Goal: Task Accomplishment & Management: Use online tool/utility

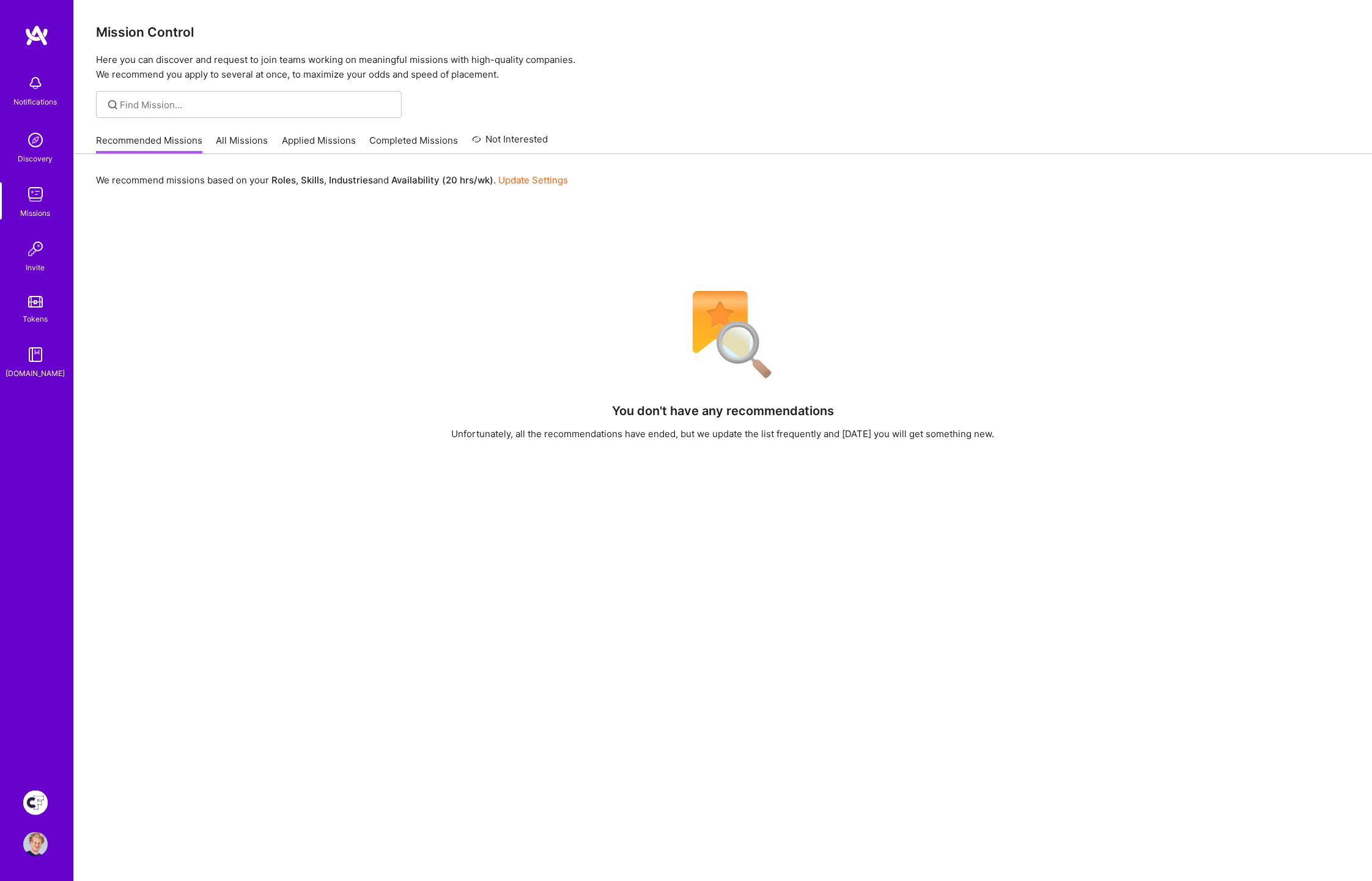
click at [45, 796] on img at bounding box center [36, 803] width 25 height 25
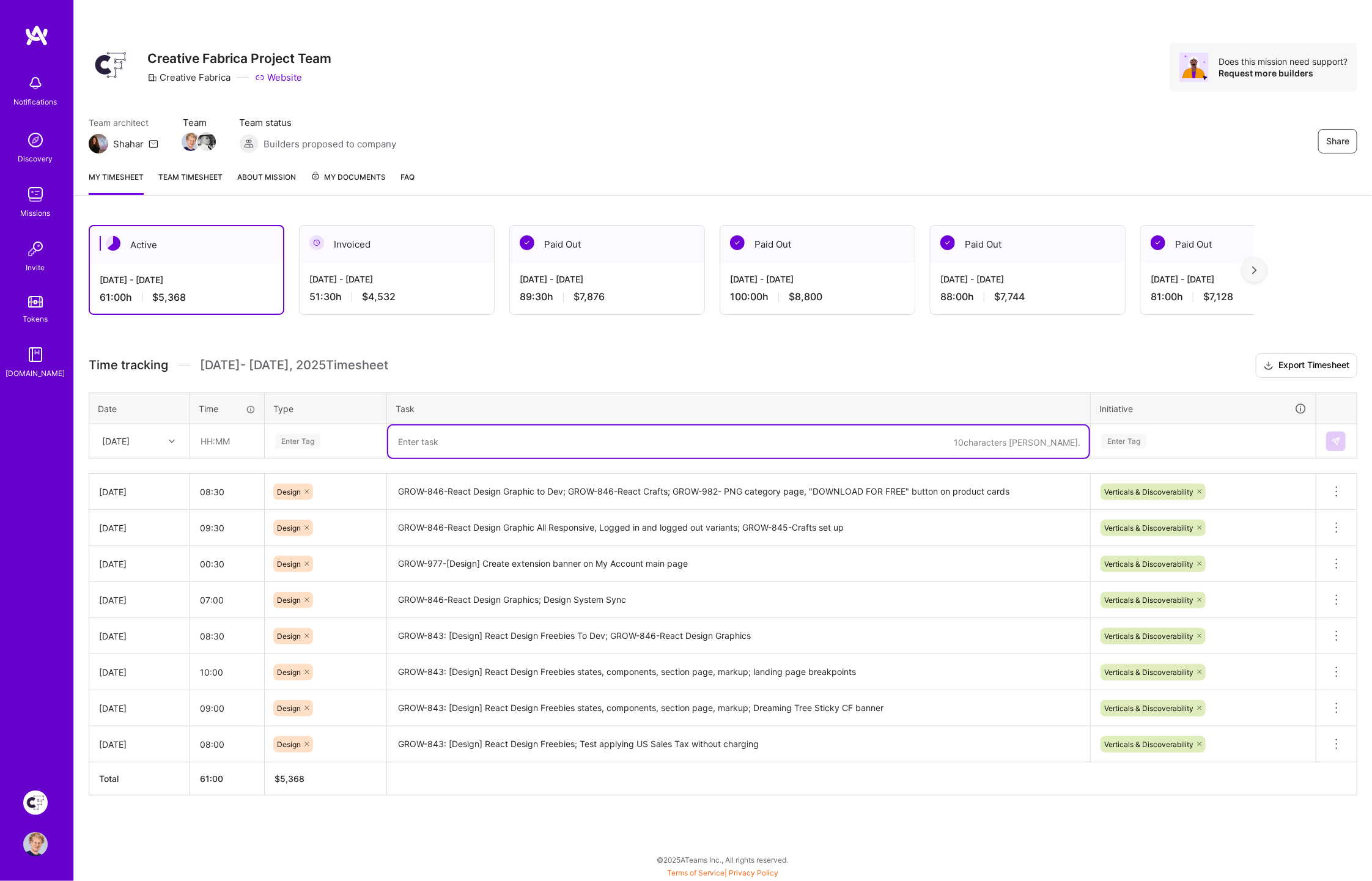
click at [464, 434] on textarea at bounding box center [738, 442] width 701 height 33
paste textarea "GROW-846-React Crafts"
type textarea "GROW-846-React Crafts; design sync"
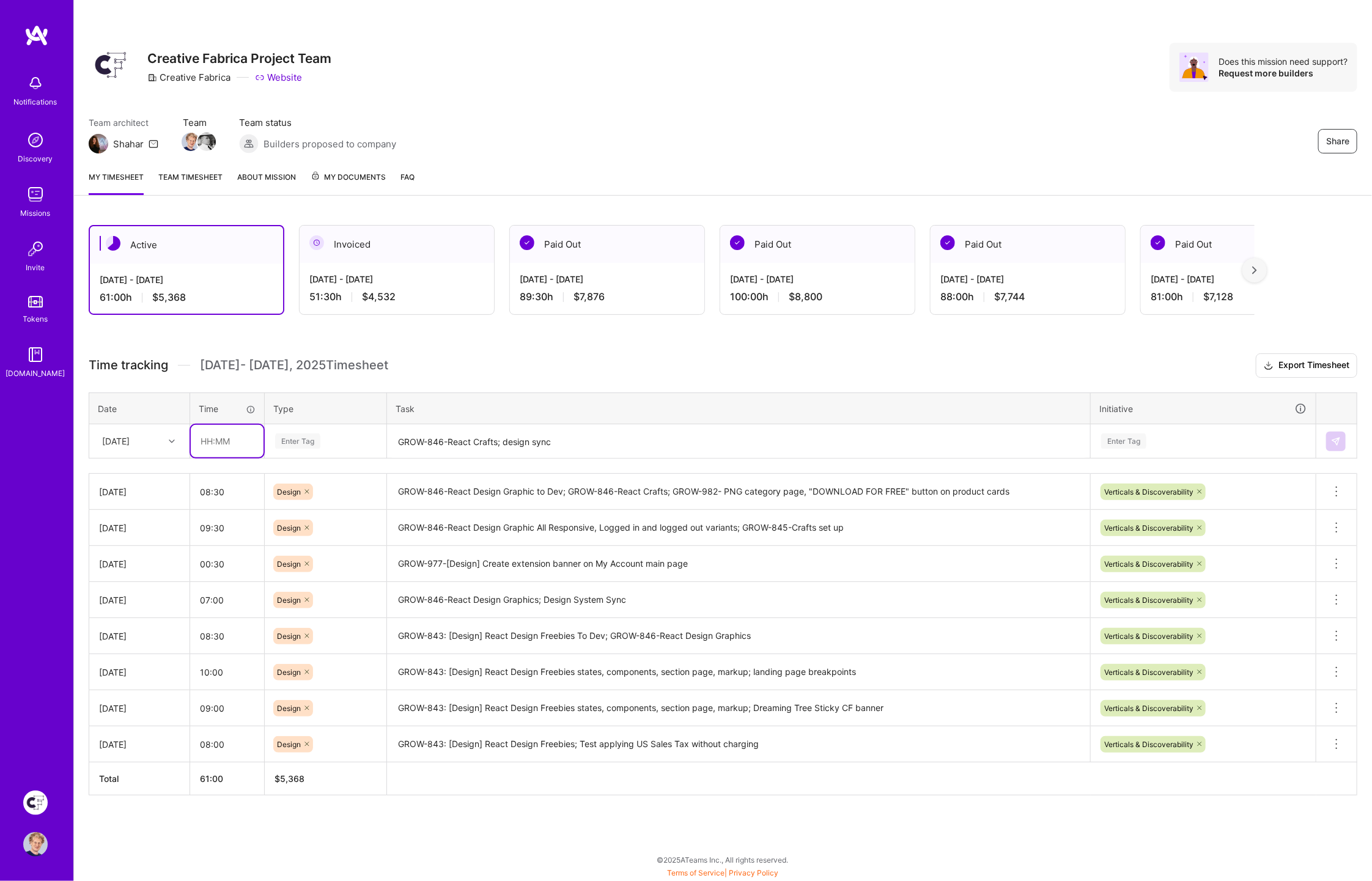
click at [242, 444] on input "text" at bounding box center [227, 441] width 73 height 33
type input "."
type input "06:30"
click at [297, 437] on div "Enter Tag" at bounding box center [298, 441] width 45 height 19
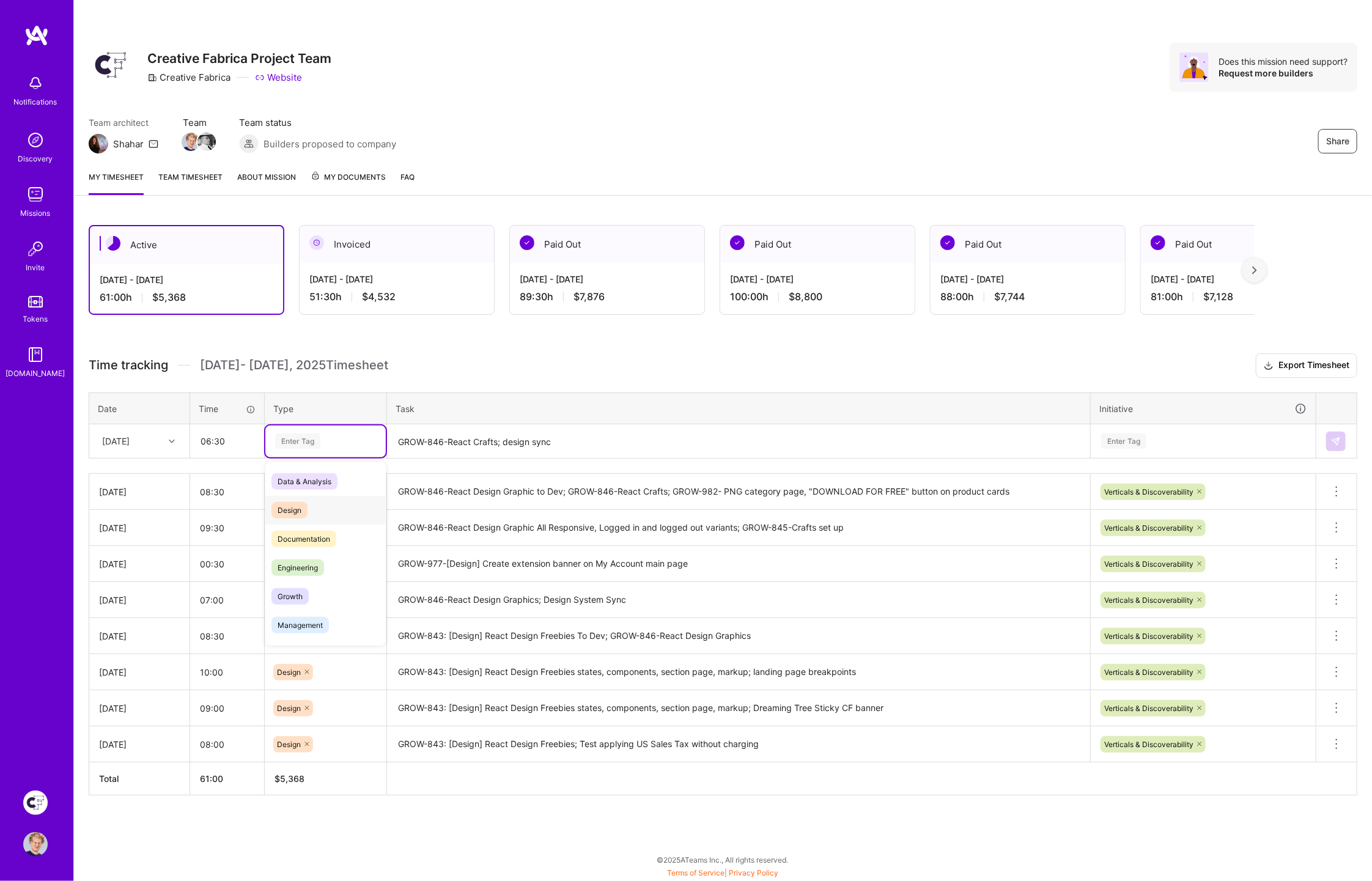
click at [292, 510] on span "Design" at bounding box center [289, 510] width 36 height 16
click at [1130, 434] on div "Enter Tag" at bounding box center [1123, 441] width 45 height 19
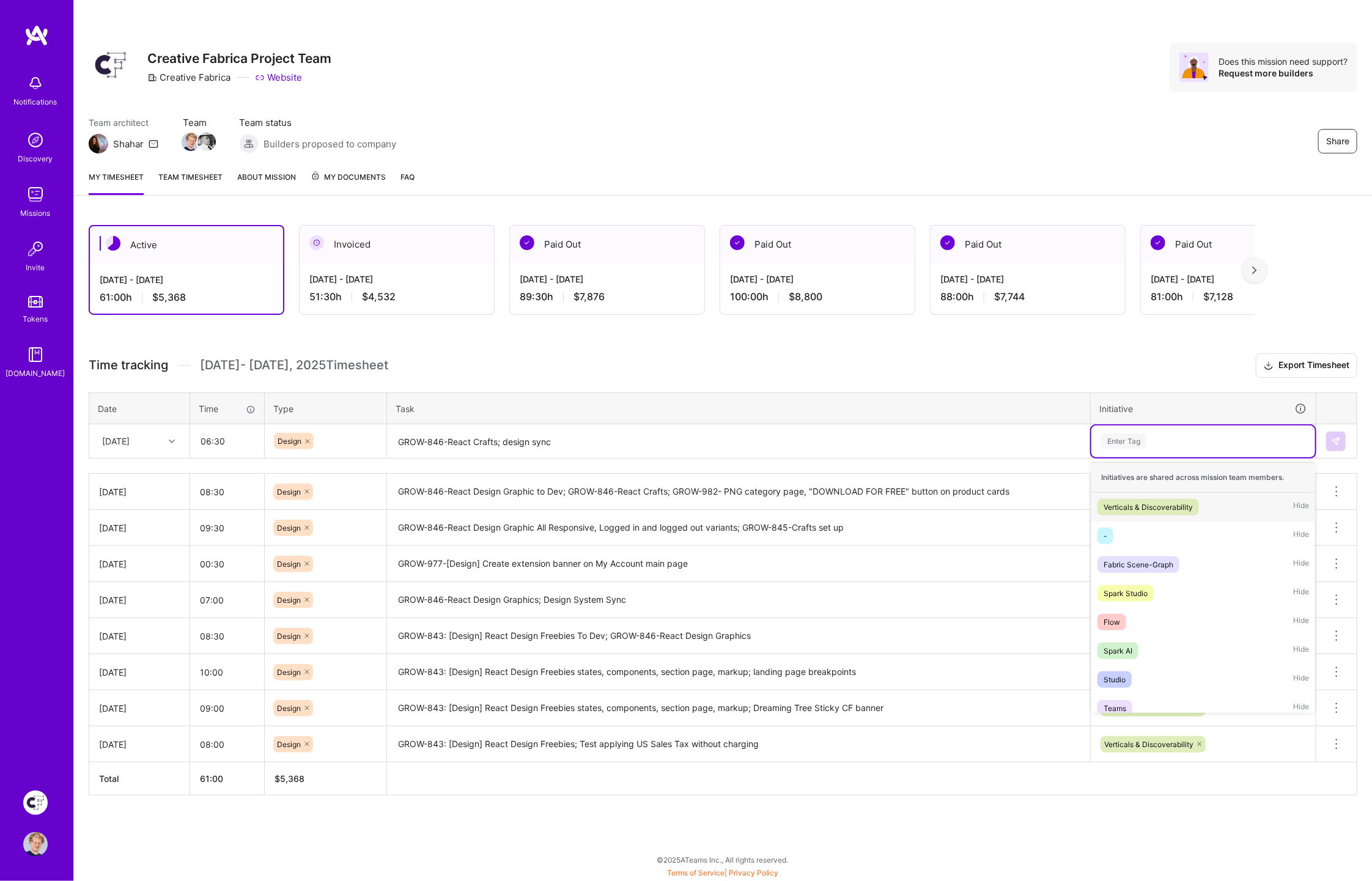
click at [1123, 501] on div "Verticals & Discoverability" at bounding box center [1148, 507] width 89 height 13
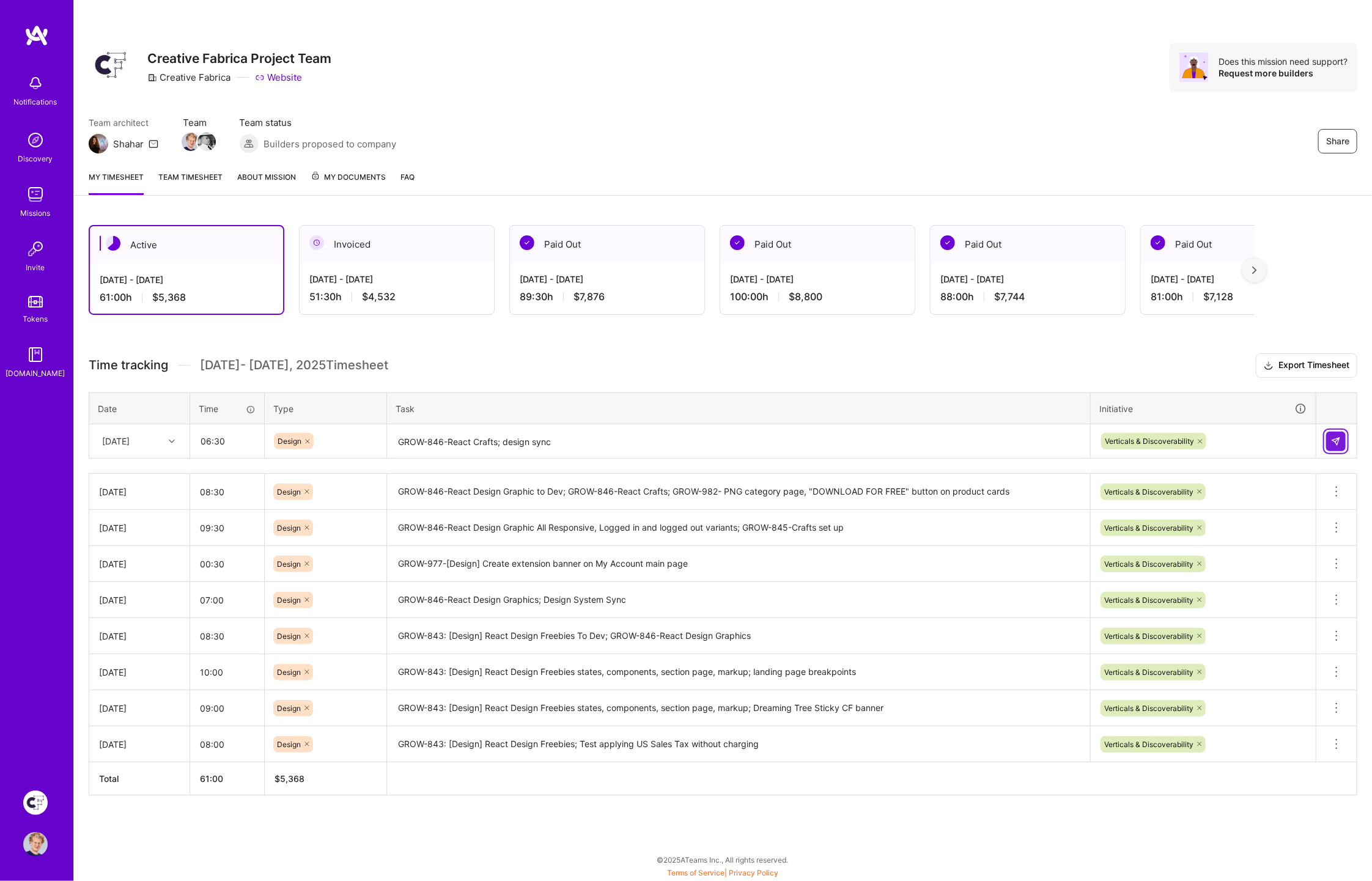
click at [1341, 436] on img at bounding box center [1336, 441] width 10 height 10
